Goal: Find specific page/section: Find specific page/section

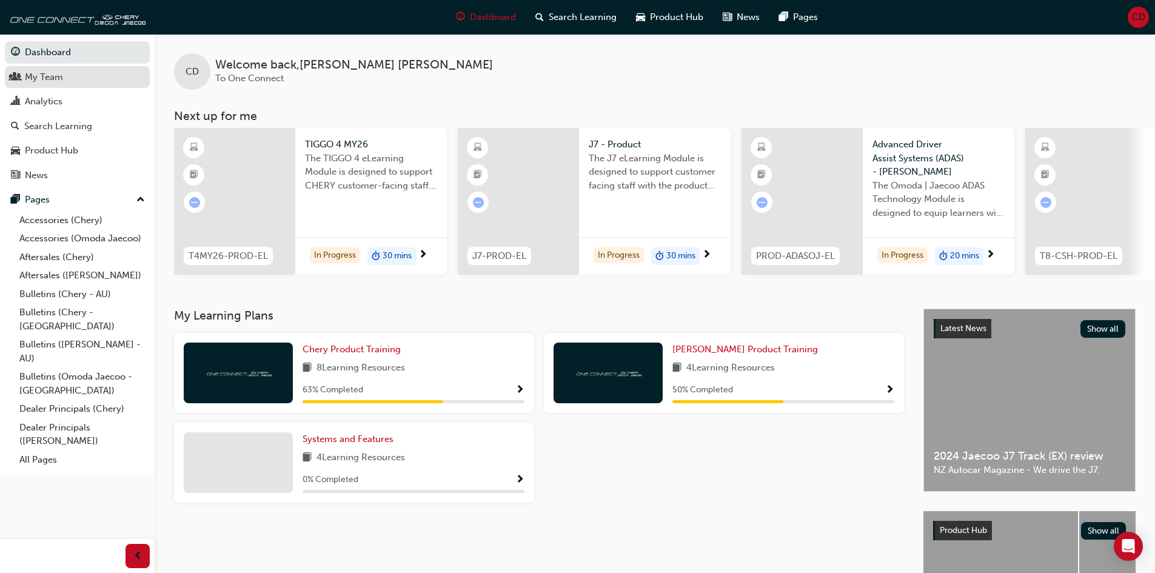
click at [78, 76] on div "My Team" at bounding box center [77, 77] width 133 height 15
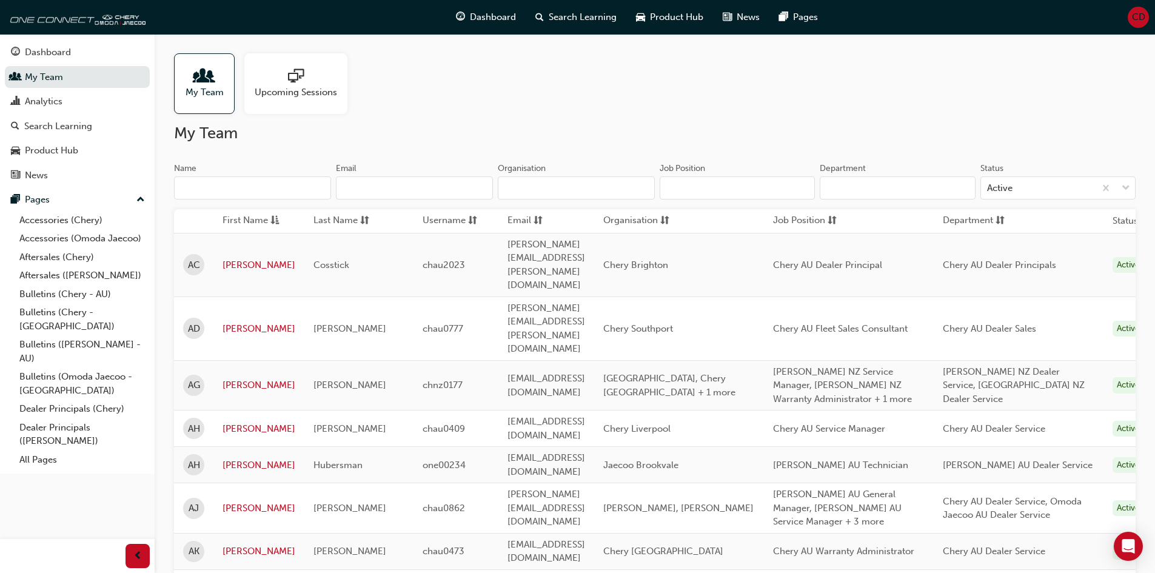
click at [262, 184] on input "Name" at bounding box center [252, 187] width 157 height 23
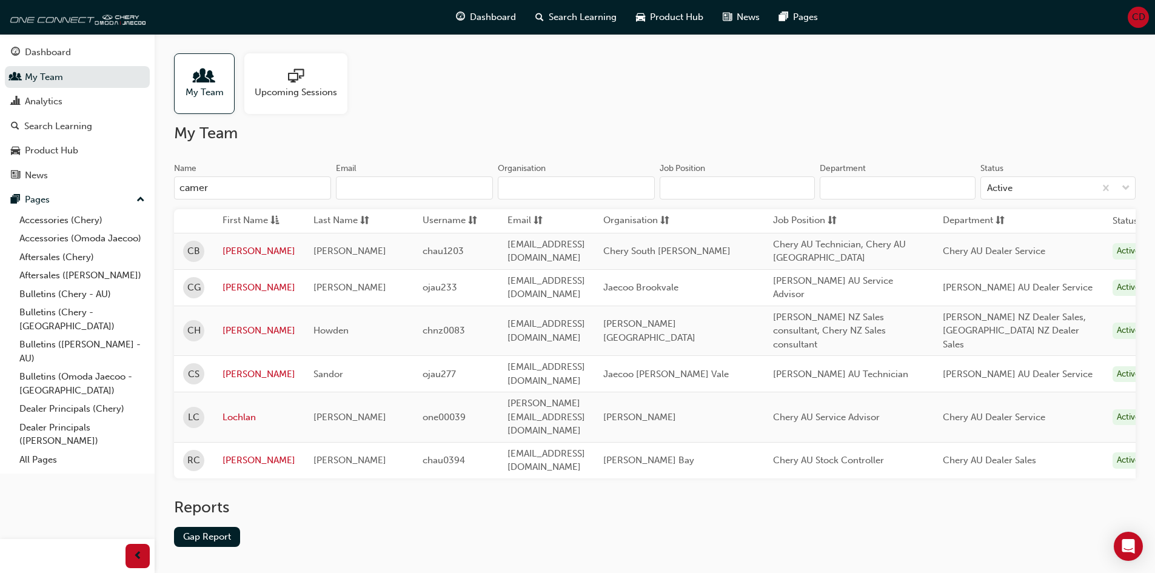
type input "camer"
drag, startPoint x: 452, startPoint y: 365, endPoint x: 409, endPoint y: 365, distance: 43.7
click at [414, 365] on td "ojau277" at bounding box center [456, 374] width 85 height 36
copy span "ojau277"
click at [244, 368] on link "[PERSON_NAME]" at bounding box center [259, 375] width 73 height 14
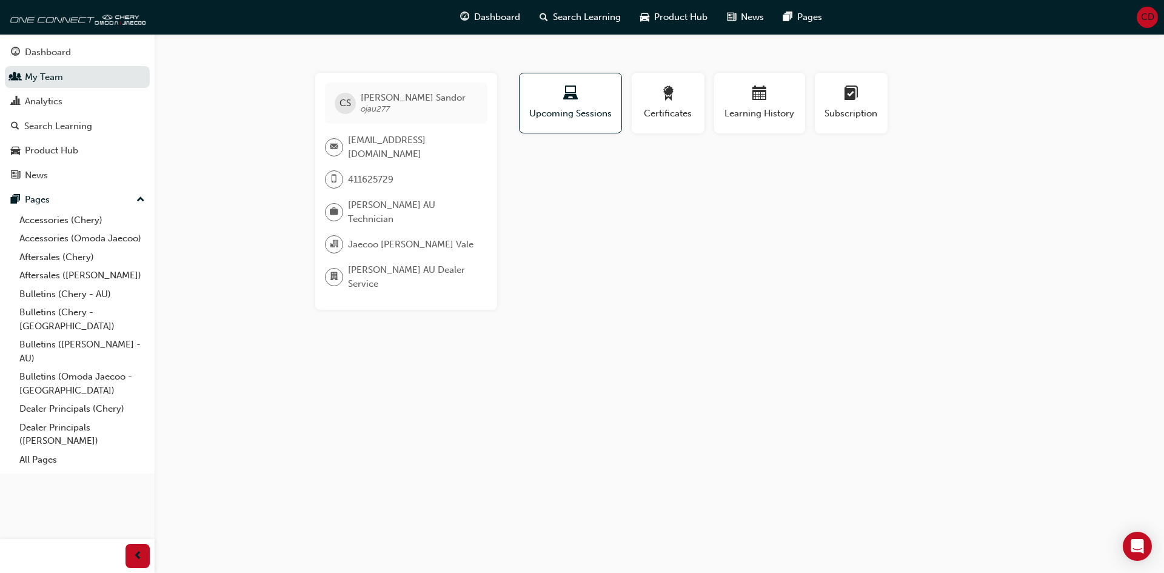
click at [602, 272] on div "Profile Upcoming Sessions Certificates Learning History Subscription CS [PERSON…" at bounding box center [761, 191] width 488 height 237
click at [44, 52] on div "Dashboard" at bounding box center [48, 52] width 46 height 14
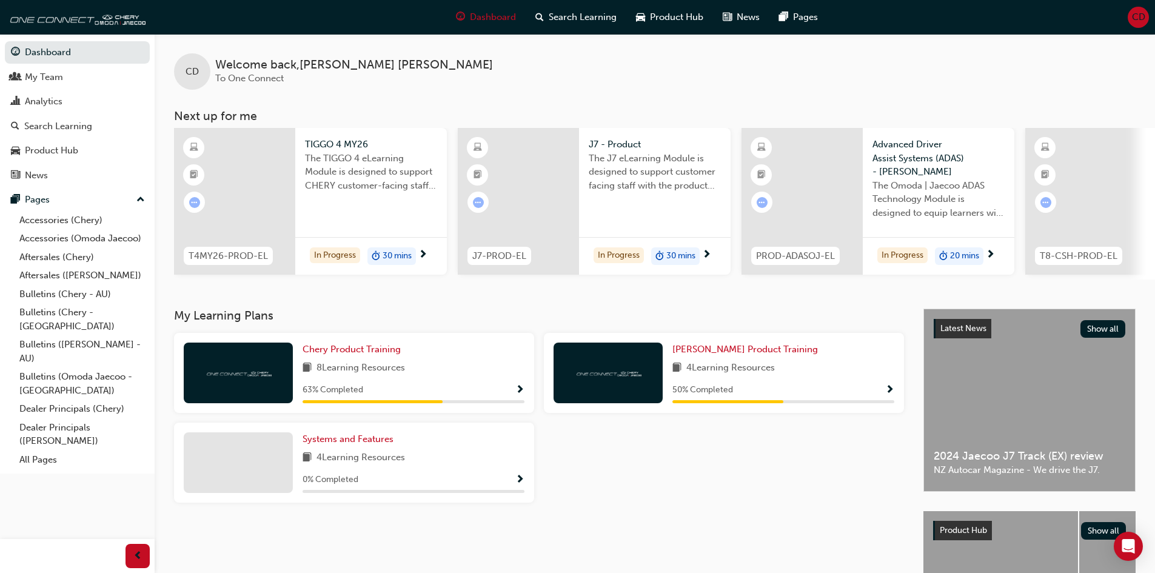
click at [577, 482] on div "Chery Product Training 8 Learning Resources 63 % Completed Omoda Jaecoo Product…" at bounding box center [539, 423] width 740 height 180
